Goal: Task Accomplishment & Management: Complete application form

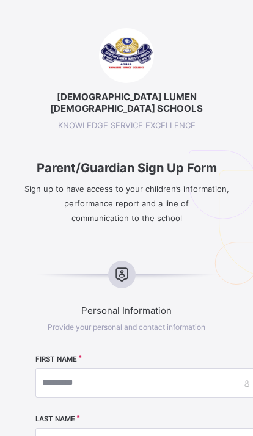
select select "**"
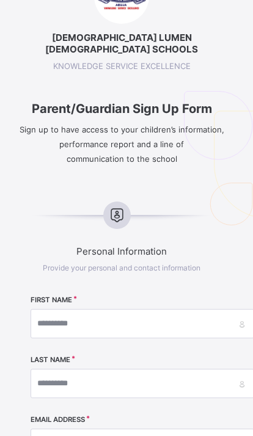
scroll to position [59, 4]
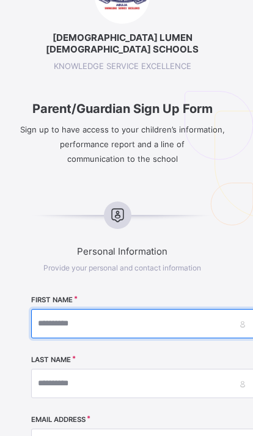
click at [126, 309] on input "text" at bounding box center [143, 323] width 224 height 29
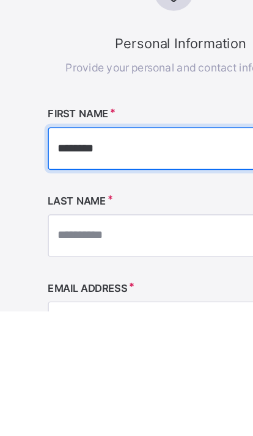
type input "*******"
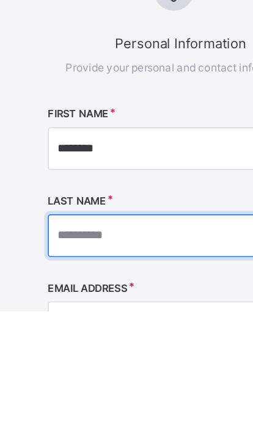
click at [86, 370] on input "text" at bounding box center [145, 384] width 224 height 29
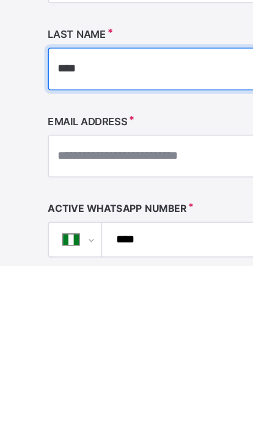
scroll to position [142, 2]
type input "****"
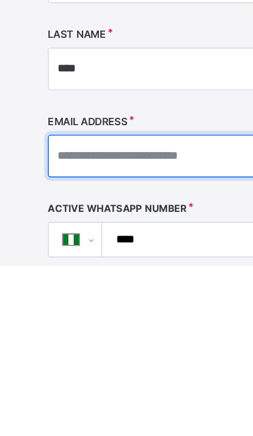
click at [142, 346] on input "text" at bounding box center [145, 360] width 224 height 29
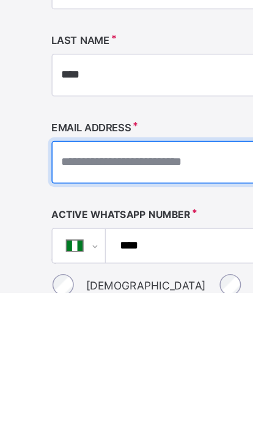
scroll to position [290, 0]
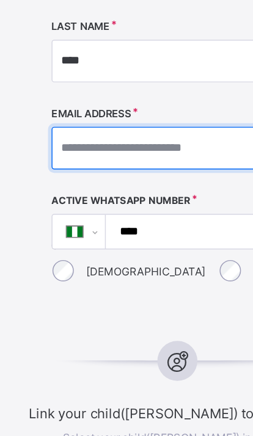
type input "*"
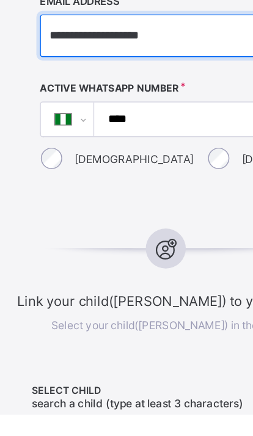
scroll to position [327, 0]
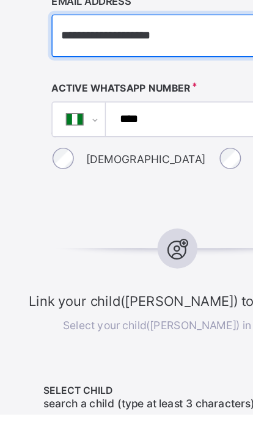
type input "**********"
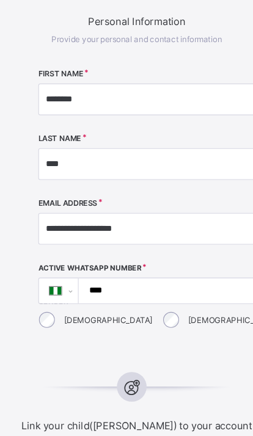
scroll to position [293, 0]
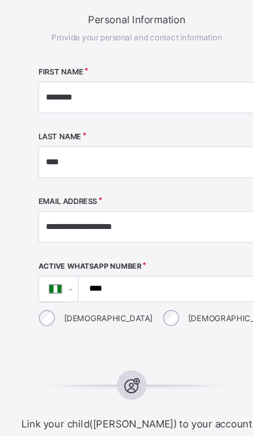
click at [136, 257] on input "****" at bounding box center [163, 267] width 176 height 23
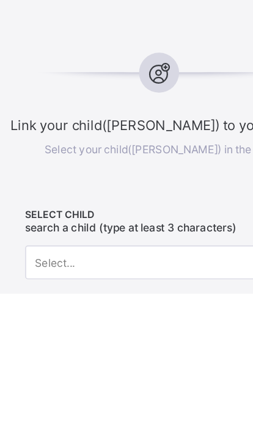
scroll to position [365, 0]
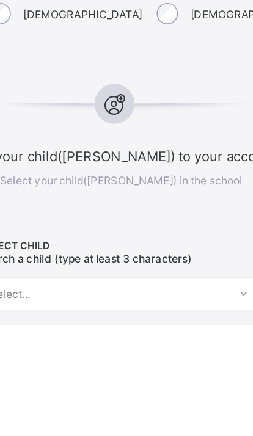
type input "**********"
click at [91, 326] on span at bounding box center [127, 329] width 228 height 6
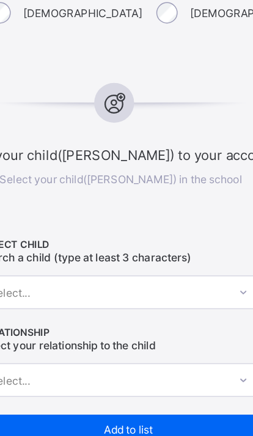
click at [115, 203] on span "Link your child([PERSON_NAME]) to your account" at bounding box center [127, 209] width 228 height 12
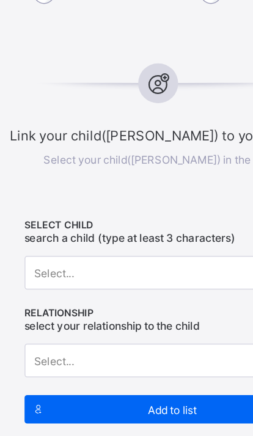
scroll to position [491, 0]
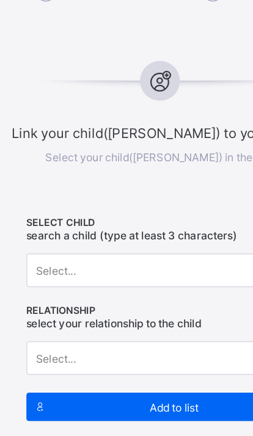
click at [110, 188] on span "Link your child([PERSON_NAME]) to your account" at bounding box center [127, 194] width 228 height 12
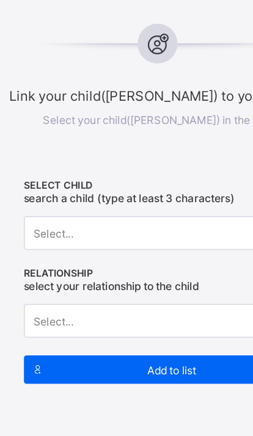
scroll to position [519, 0]
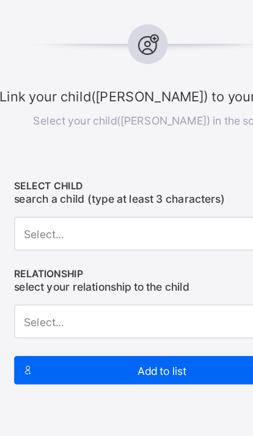
click at [129, 224] on span "SELECT CHILD" at bounding box center [127, 228] width 194 height 8
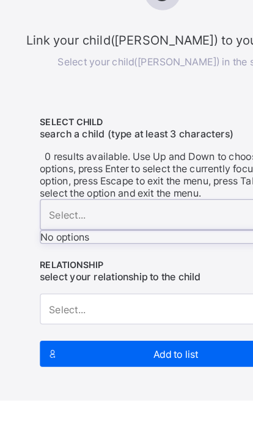
click at [136, 309] on div "No options" at bounding box center [127, 313] width 192 height 9
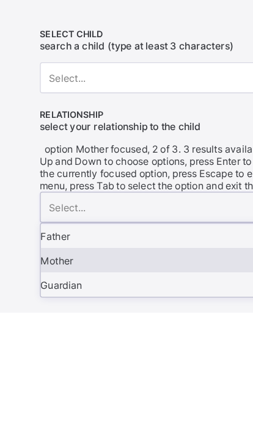
click at [68, 388] on div "Mother" at bounding box center [127, 397] width 192 height 18
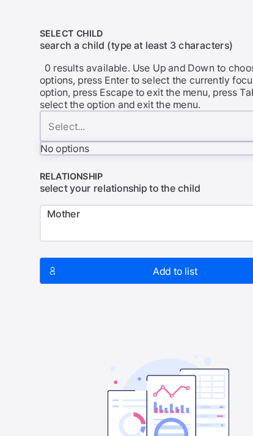
scroll to position [649, 0]
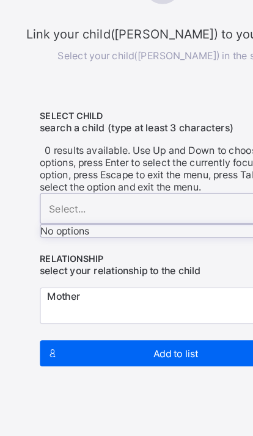
type input "*"
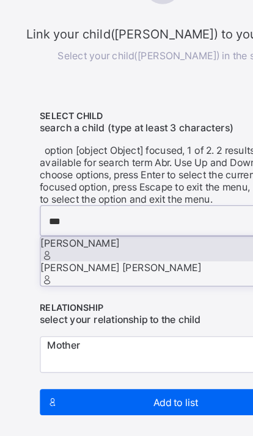
click at [154, 188] on div "[PERSON_NAME]" at bounding box center [127, 192] width 192 height 9
type input "***"
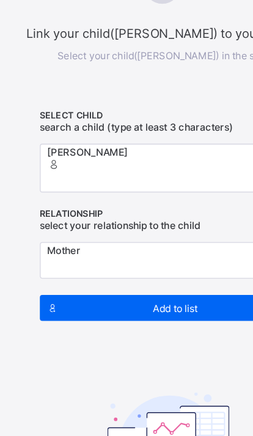
click at [132, 238] on span "Add to list" at bounding box center [131, 242] width 165 height 9
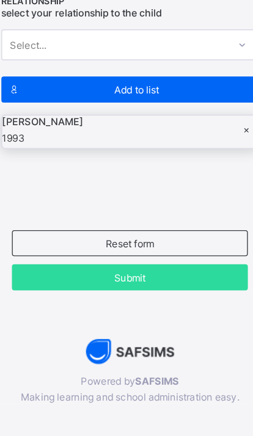
scroll to position [758, 0]
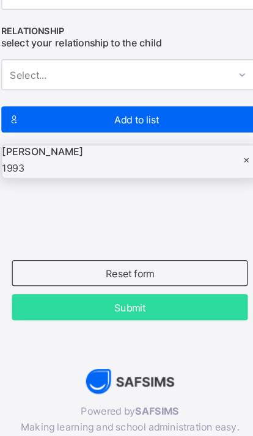
click at [92, 159] on span "[PERSON_NAME]" at bounding box center [61, 163] width 61 height 9
click at [120, 251] on span "Reset form" at bounding box center [127, 255] width 158 height 9
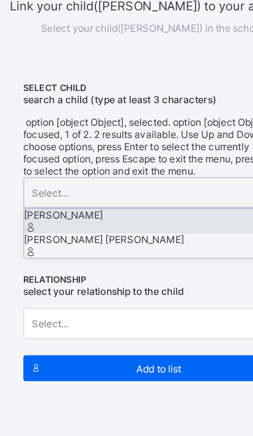
scroll to position [660, 0]
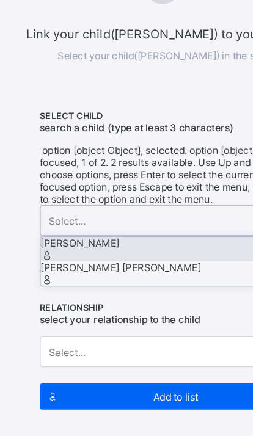
click at [123, 178] on div "[PERSON_NAME]" at bounding box center [127, 182] width 192 height 9
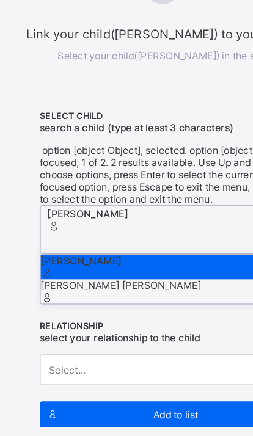
click at [135, 191] on div "[PERSON_NAME]" at bounding box center [127, 195] width 192 height 9
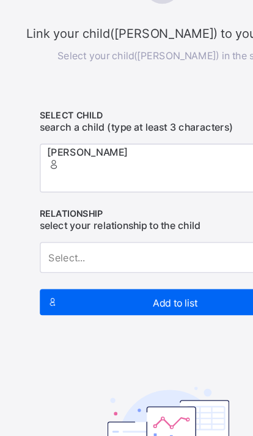
click at [143, 223] on span "Add to list" at bounding box center [131, 227] width 165 height 9
click at [126, 223] on span "Add to list" at bounding box center [131, 227] width 165 height 9
click at [145, 223] on span "Add to list" at bounding box center [131, 227] width 165 height 9
click at [125, 218] on div "Add to list" at bounding box center [127, 228] width 194 height 20
click at [139, 223] on span "Add to list" at bounding box center [131, 227] width 165 height 9
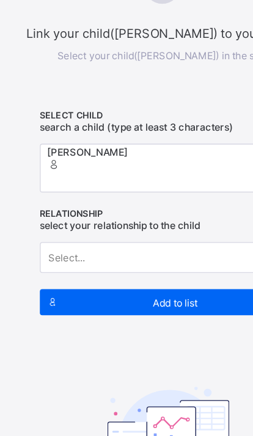
click at [139, 223] on span "Add to list" at bounding box center [131, 227] width 165 height 9
click at [142, 223] on span "Add to list" at bounding box center [131, 227] width 165 height 9
click at [147, 223] on span "Add to list" at bounding box center [131, 227] width 165 height 9
click at [131, 223] on span "Add to list" at bounding box center [131, 227] width 165 height 9
click at [43, 224] on icon at bounding box center [39, 228] width 9 height 8
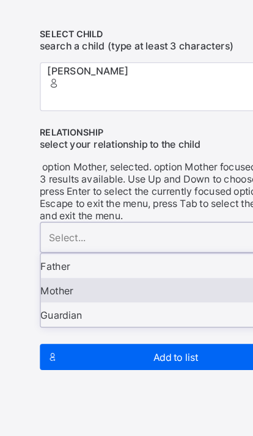
click at [60, 270] on div "Mother" at bounding box center [127, 279] width 192 height 18
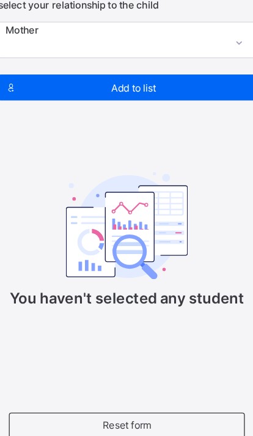
scroll to position [756, 0]
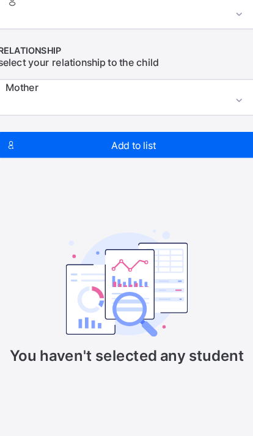
click at [119, 131] on span "Add to list" at bounding box center [131, 135] width 165 height 9
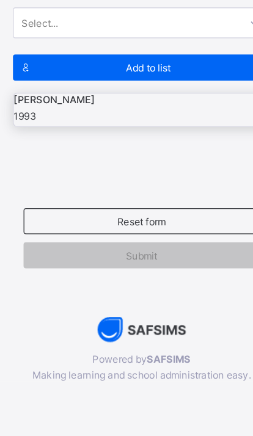
click at [117, 276] on span "Submit" at bounding box center [126, 280] width 159 height 9
click at [108, 276] on span "Submit" at bounding box center [126, 280] width 159 height 9
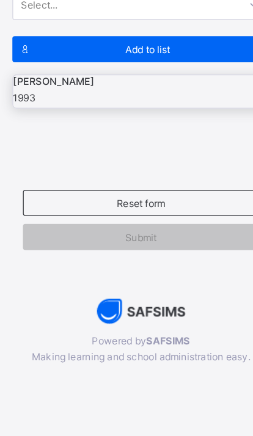
scroll to position [758, 0]
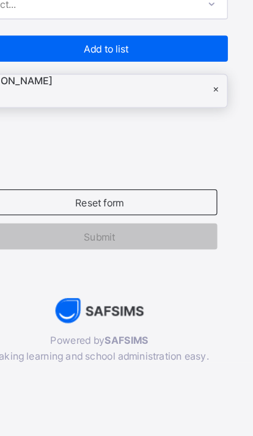
click at [91, 276] on span "Submit" at bounding box center [126, 280] width 159 height 9
click at [101, 251] on span "Reset form" at bounding box center [127, 255] width 158 height 9
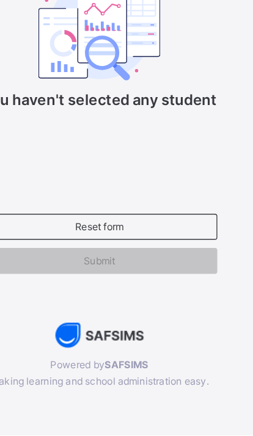
scroll to position [866, 0]
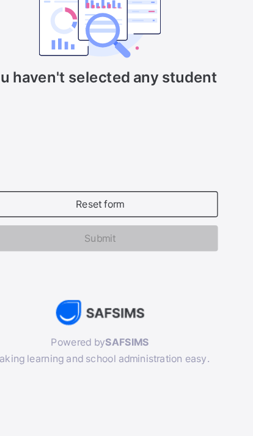
click at [108, 334] on img at bounding box center [126, 343] width 67 height 19
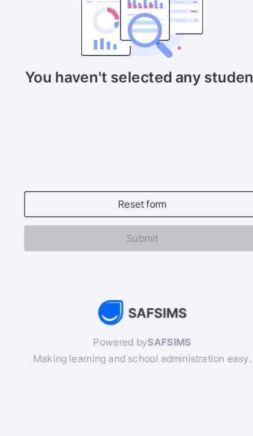
click at [93, 257] on span "Reset form" at bounding box center [127, 261] width 158 height 9
click at [89, 257] on span "Reset form" at bounding box center [127, 261] width 158 height 9
click at [100, 283] on span "Submit" at bounding box center [126, 287] width 159 height 9
click at [94, 257] on span "Reset form" at bounding box center [127, 261] width 158 height 9
click at [103, 283] on span "Submit" at bounding box center [126, 287] width 159 height 9
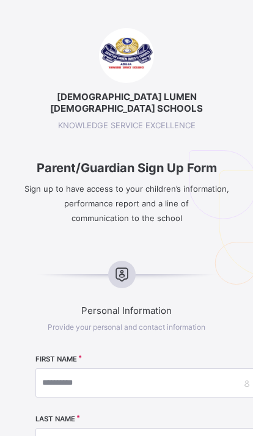
select select "**"
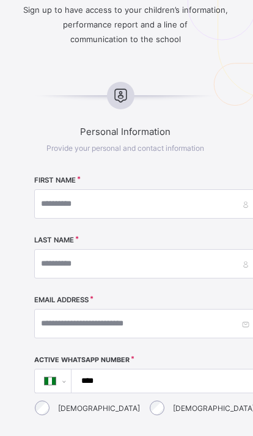
scroll to position [179, 1]
click at [128, 87] on icon at bounding box center [120, 96] width 21 height 18
click at [129, 94] on icon at bounding box center [120, 96] width 21 height 18
click at [123, 87] on icon at bounding box center [120, 96] width 21 height 18
click at [133, 82] on div at bounding box center [120, 95] width 27 height 27
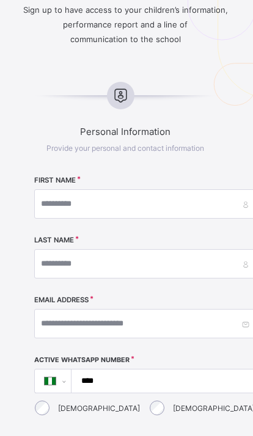
click at [155, 126] on span "Personal Information" at bounding box center [126, 132] width 228 height 12
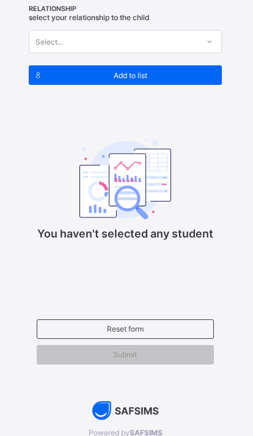
scroll to position [816, 1]
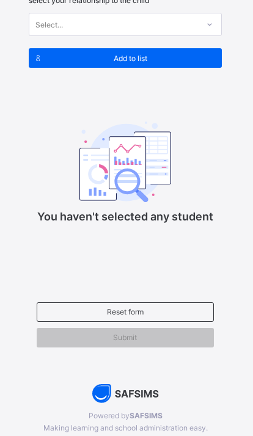
click at [136, 390] on img at bounding box center [125, 393] width 67 height 19
click at [165, 48] on div "Add to list" at bounding box center [126, 58] width 194 height 20
click at [148, 54] on span "Add to list" at bounding box center [130, 58] width 165 height 9
click at [147, 48] on div "Add to list" at bounding box center [126, 58] width 194 height 20
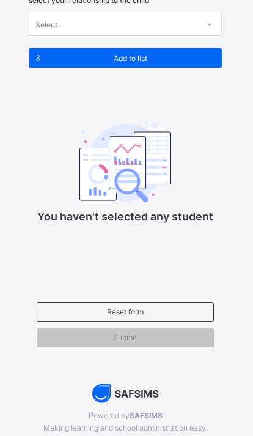
click at [148, 54] on span "Add to list" at bounding box center [130, 58] width 165 height 9
click at [157, 48] on div "Add to list" at bounding box center [126, 58] width 194 height 20
click at [139, 48] on div "Add to list" at bounding box center [126, 58] width 194 height 20
click at [139, 393] on img at bounding box center [125, 393] width 67 height 19
click at [141, 395] on img at bounding box center [125, 393] width 67 height 19
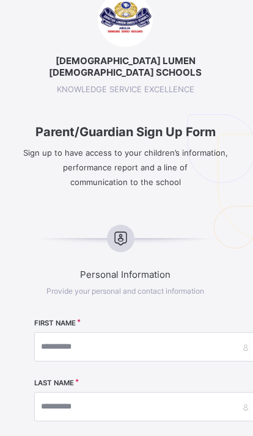
scroll to position [0, 1]
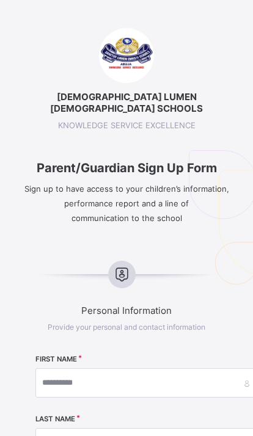
select select "**"
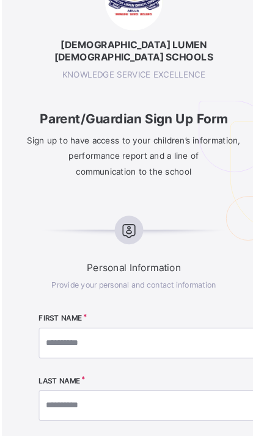
scroll to position [54, 0]
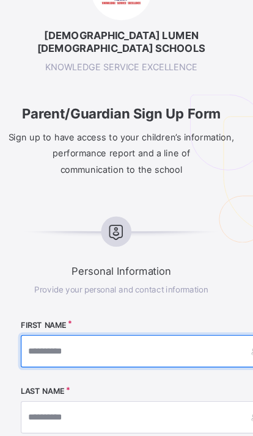
click at [84, 315] on input "text" at bounding box center [147, 329] width 224 height 29
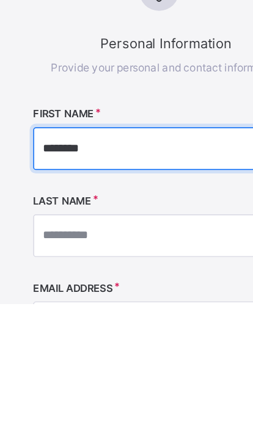
type input "*******"
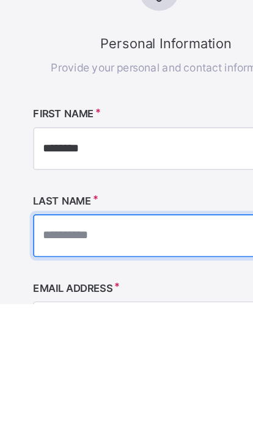
click at [54, 375] on input "text" at bounding box center [147, 389] width 224 height 29
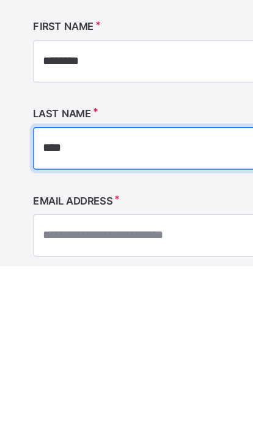
type input "****"
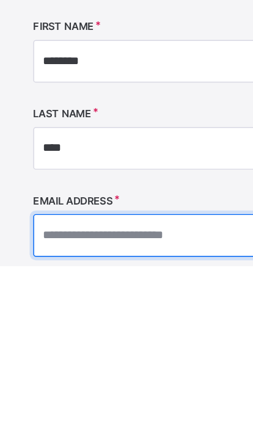
click at [127, 401] on input "text" at bounding box center [147, 415] width 224 height 29
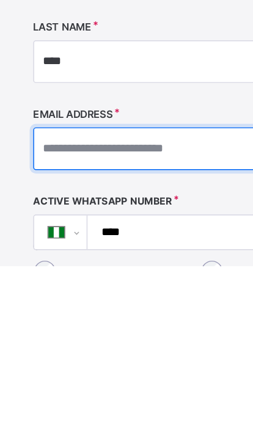
type input "*"
type input "**********"
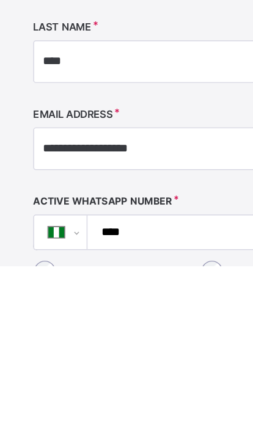
click at [112, 401] on input "****" at bounding box center [163, 412] width 176 height 23
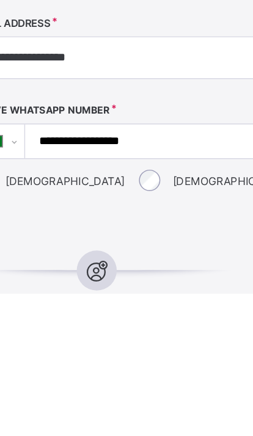
scroll to position [254, 0]
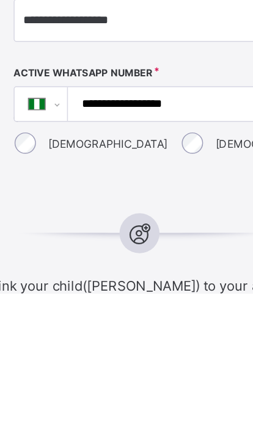
type input "**********"
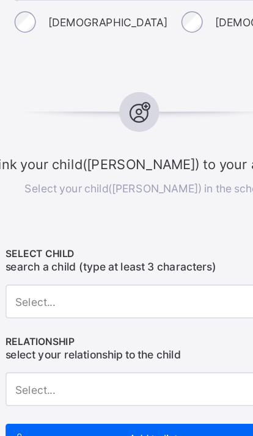
scroll to position [470, 0]
click at [130, 221] on span at bounding box center [127, 224] width 228 height 6
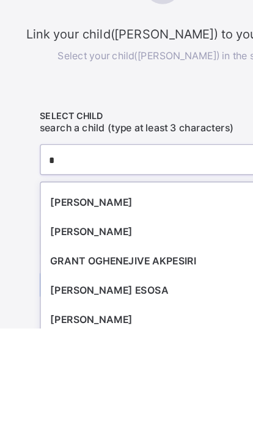
scroll to position [480, 0]
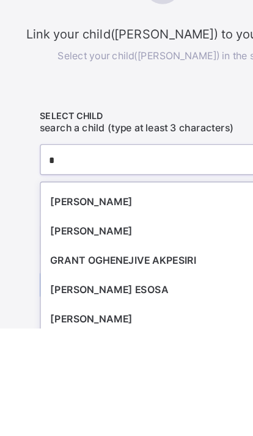
click at [131, 335] on div "[PERSON_NAME]" at bounding box center [119, 341] width 163 height 12
type input "*"
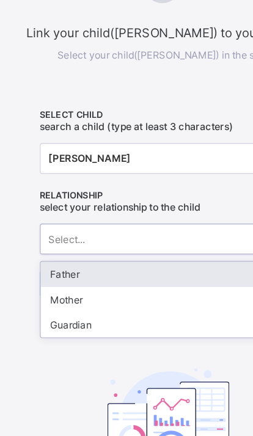
scroll to position [588, 0]
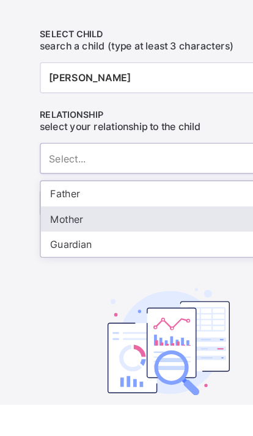
click at [98, 288] on div "Mother" at bounding box center [127, 297] width 192 height 19
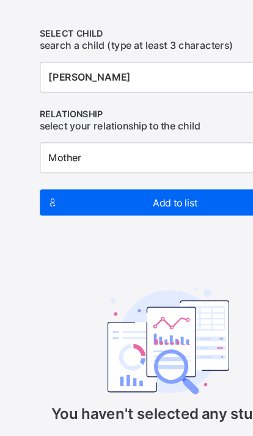
click at [142, 219] on span "Add to list" at bounding box center [131, 223] width 165 height 9
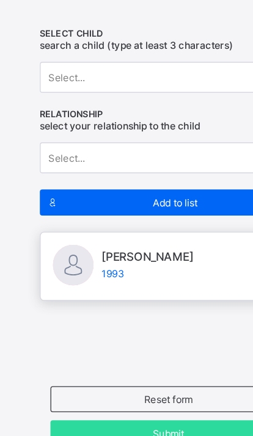
click at [144, 219] on span "Add to list" at bounding box center [131, 223] width 165 height 9
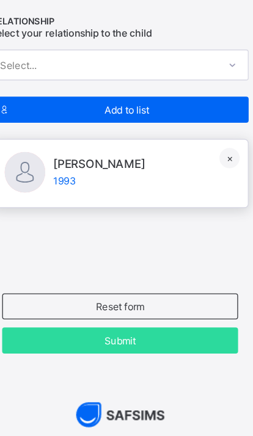
scroll to position [722, 0]
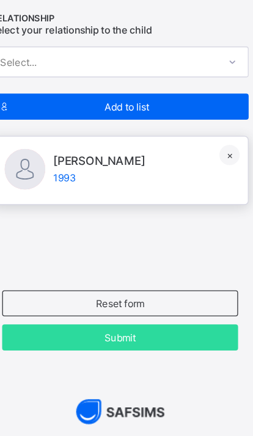
click at [104, 321] on span "Submit" at bounding box center [126, 325] width 159 height 9
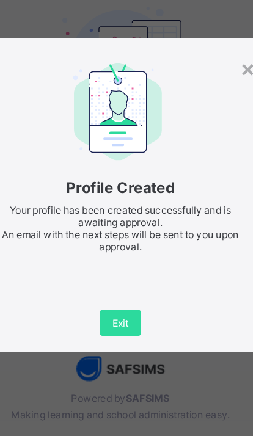
scroll to position [866, 0]
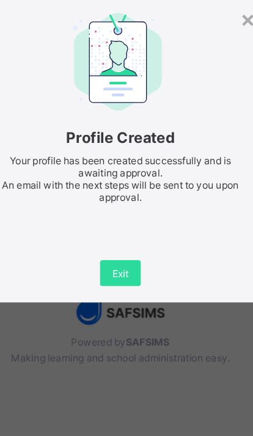
click at [137, 194] on div "Profile Created Your profile has been created successfully and is awaiting appr…" at bounding box center [126, 234] width 191 height 80
